Goal: Register for event/course

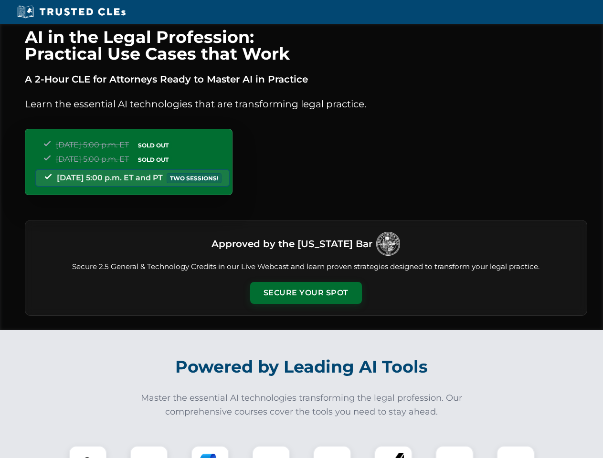
click at [305, 293] on button "Secure Your Spot" at bounding box center [306, 293] width 112 height 22
click at [88, 452] on img at bounding box center [88, 465] width 28 height 28
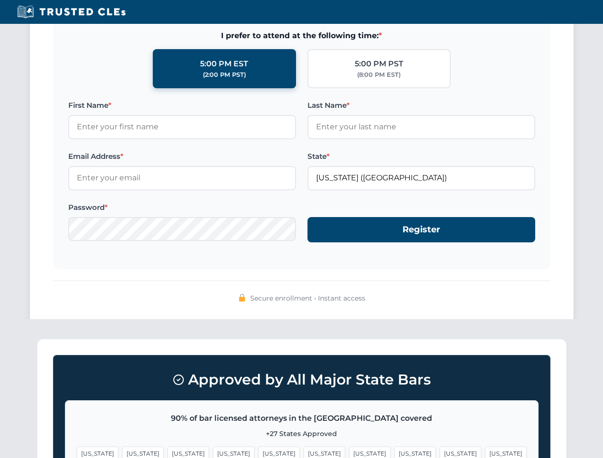
click at [440, 452] on span "[US_STATE]" at bounding box center [461, 454] width 42 height 14
